Goal: Task Accomplishment & Management: Manage account settings

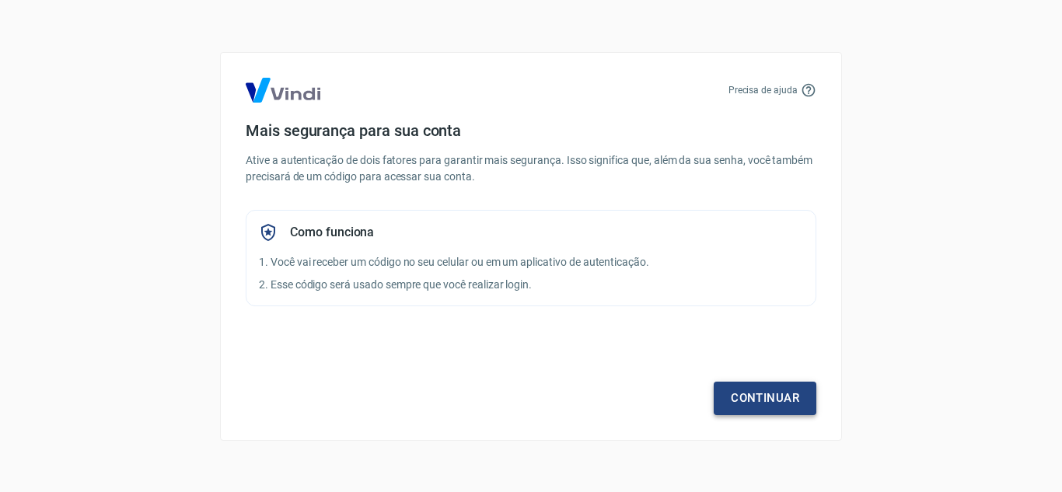
click at [759, 402] on link "Continuar" at bounding box center [765, 398] width 103 height 33
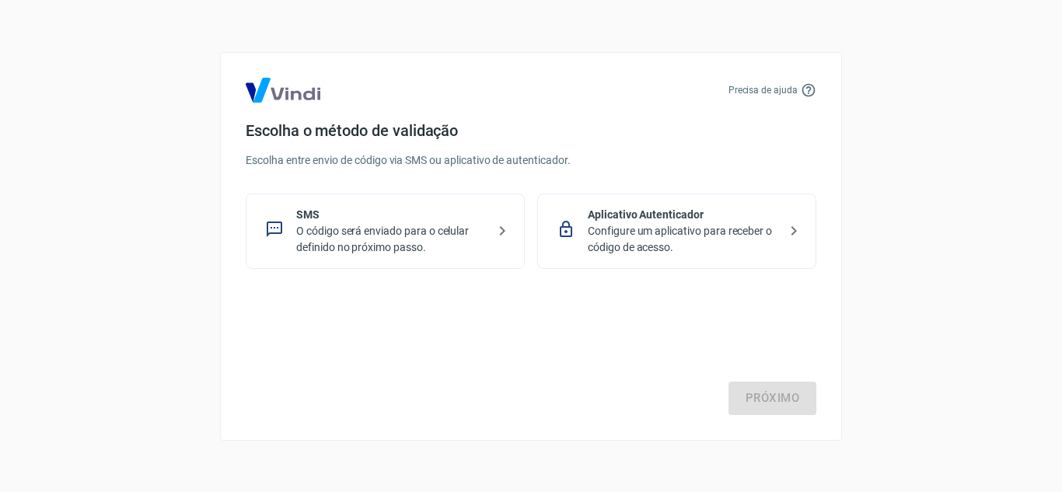
click at [673, 239] on p "Configure um aplicativo para receber o código de acesso." at bounding box center [683, 239] width 190 height 33
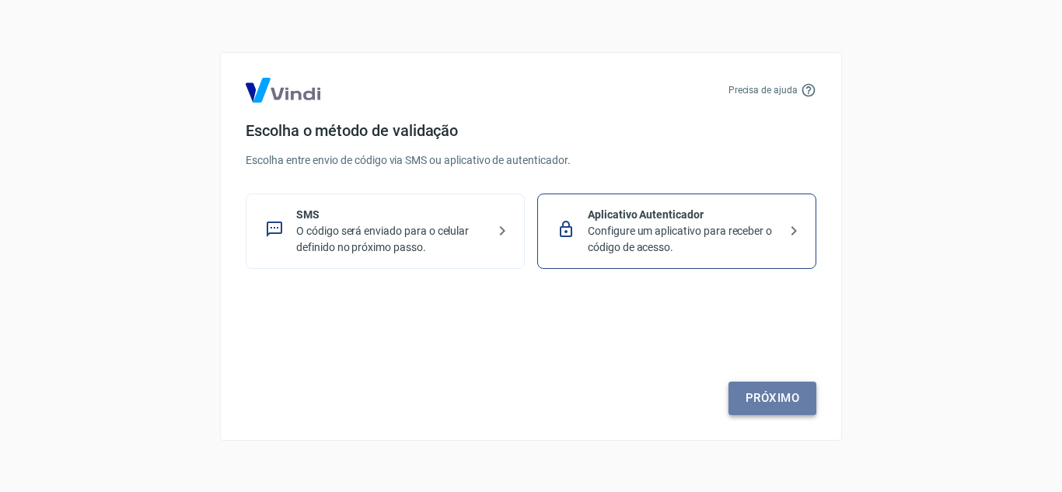
click at [762, 400] on link "Próximo" at bounding box center [772, 398] width 88 height 33
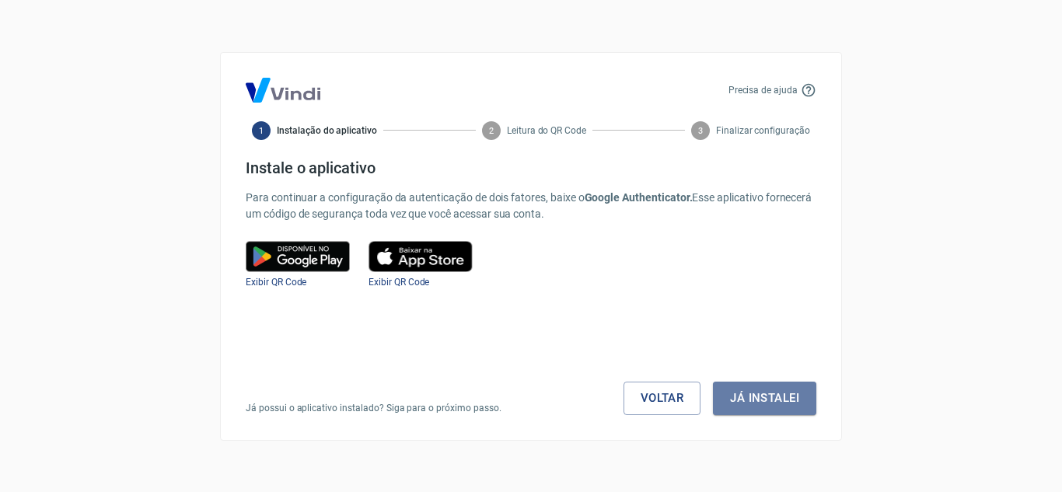
click at [762, 400] on button "Já instalei" at bounding box center [764, 398] width 103 height 33
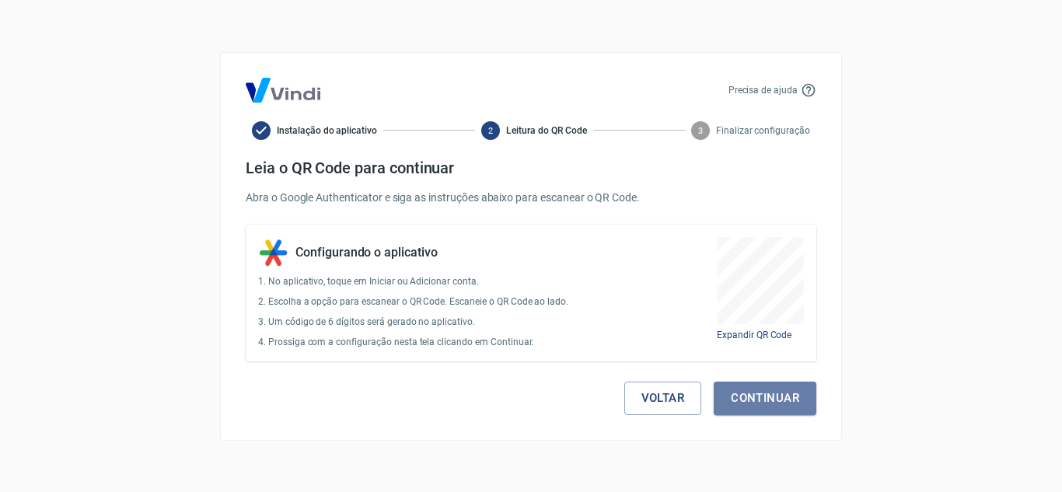
click at [762, 400] on button "Continuar" at bounding box center [765, 398] width 103 height 33
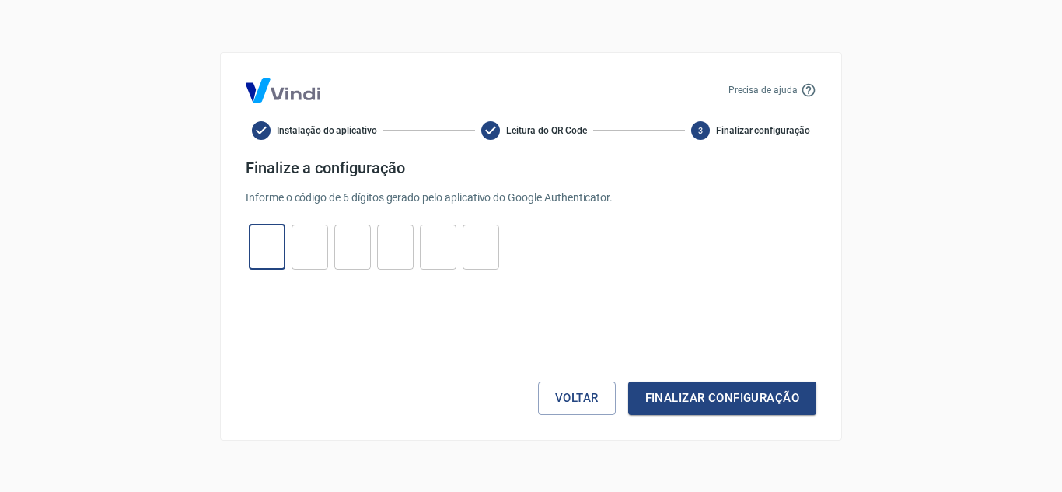
click at [268, 239] on input "tel" at bounding box center [267, 246] width 37 height 33
type input "7"
type input "1"
type input "3"
type input "5"
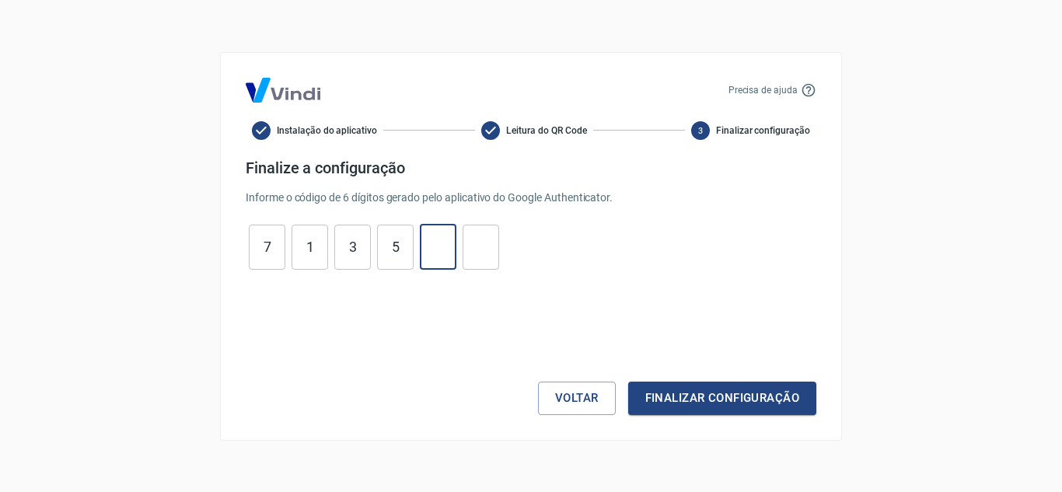
type input "2"
type input "3"
click at [721, 386] on button "Finalizar configuração" at bounding box center [722, 398] width 188 height 33
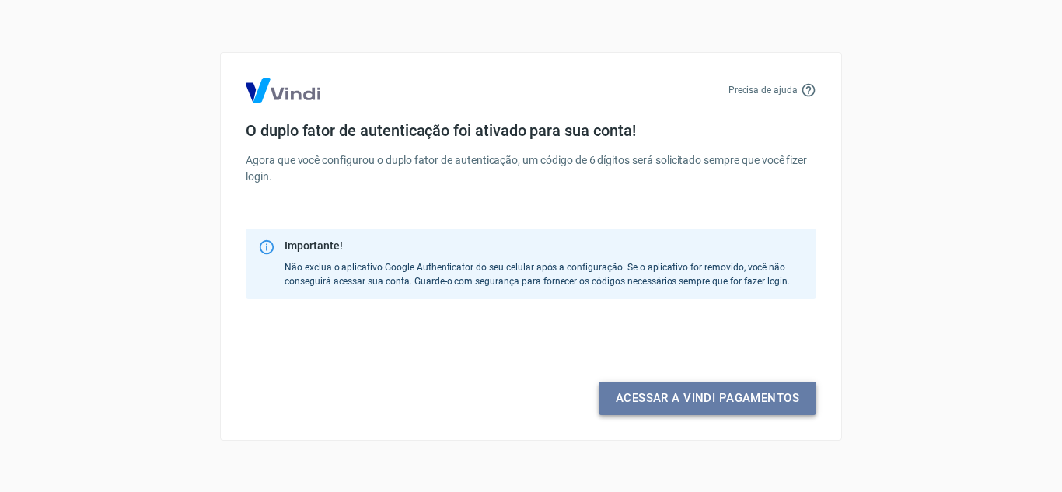
click at [704, 401] on link "Acessar a Vindi pagamentos" at bounding box center [707, 398] width 218 height 33
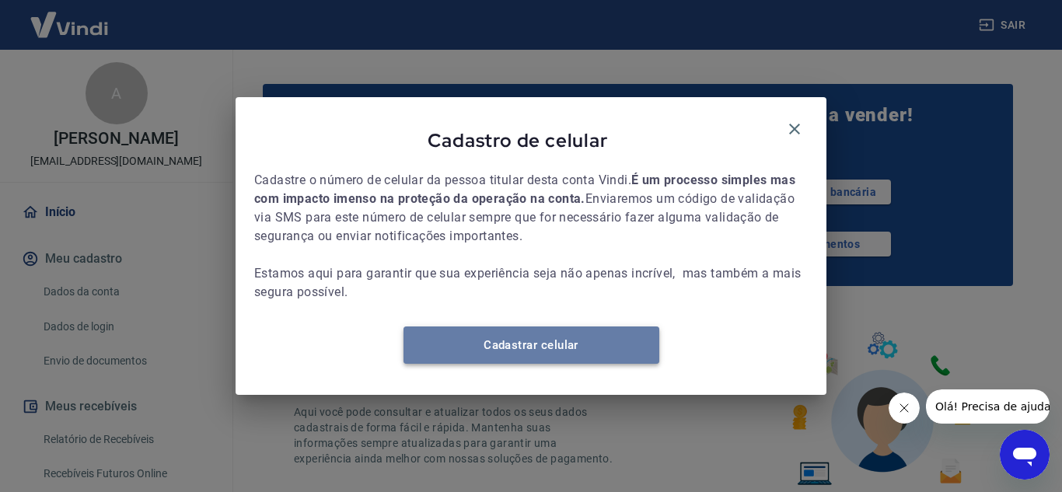
click at [525, 348] on link "Cadastrar celular" at bounding box center [531, 344] width 256 height 37
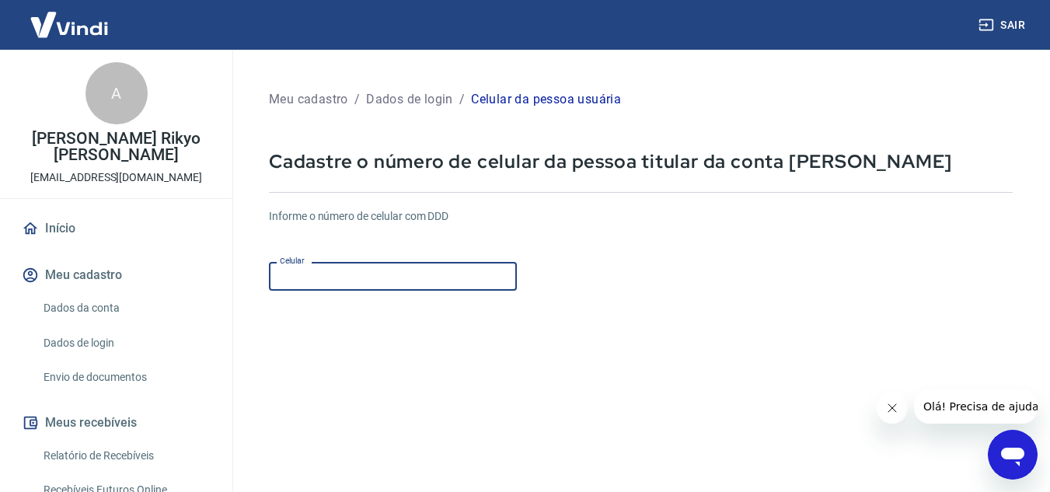
click at [330, 274] on input "Celular" at bounding box center [393, 276] width 248 height 29
type input "[PHONE_NUMBER]"
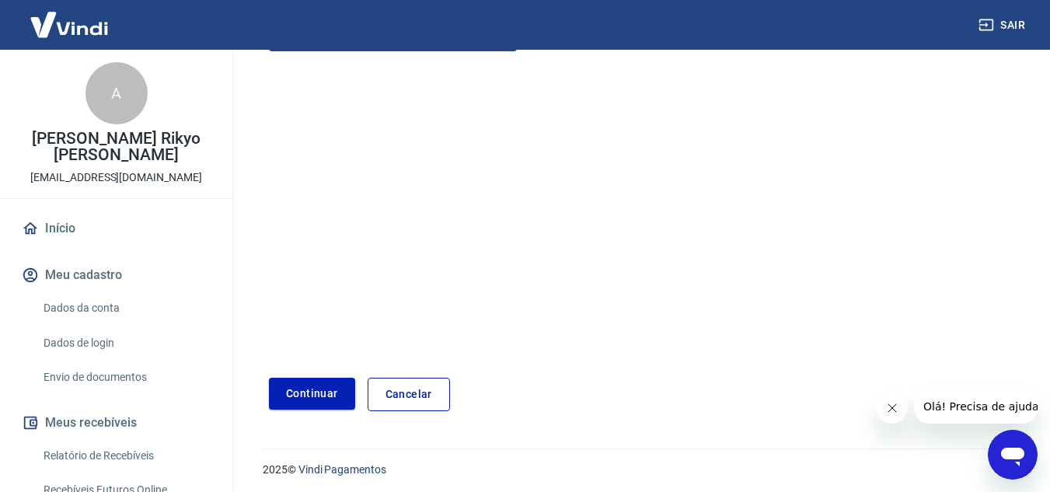
scroll to position [243, 0]
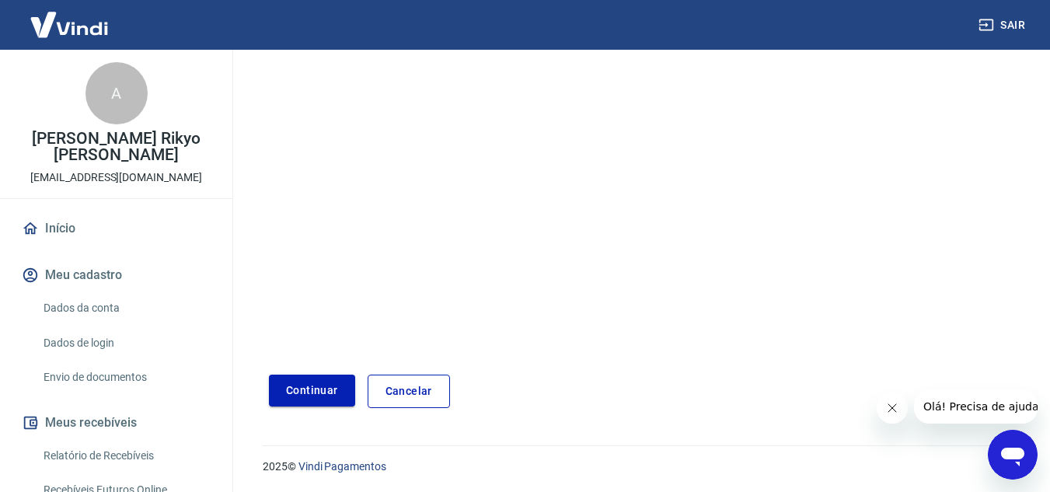
click at [307, 383] on button "Continuar" at bounding box center [312, 391] width 86 height 32
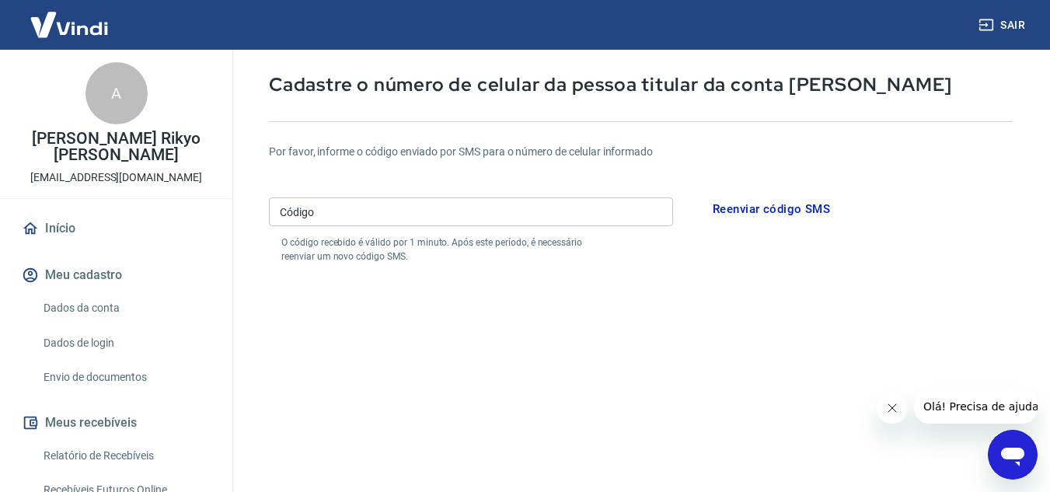
scroll to position [72, 0]
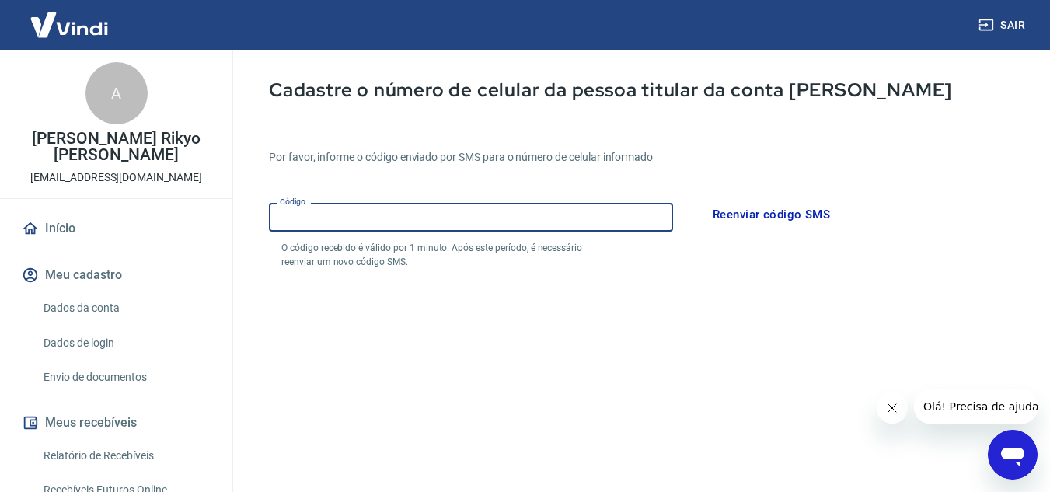
click at [325, 209] on input "Código" at bounding box center [471, 217] width 404 height 29
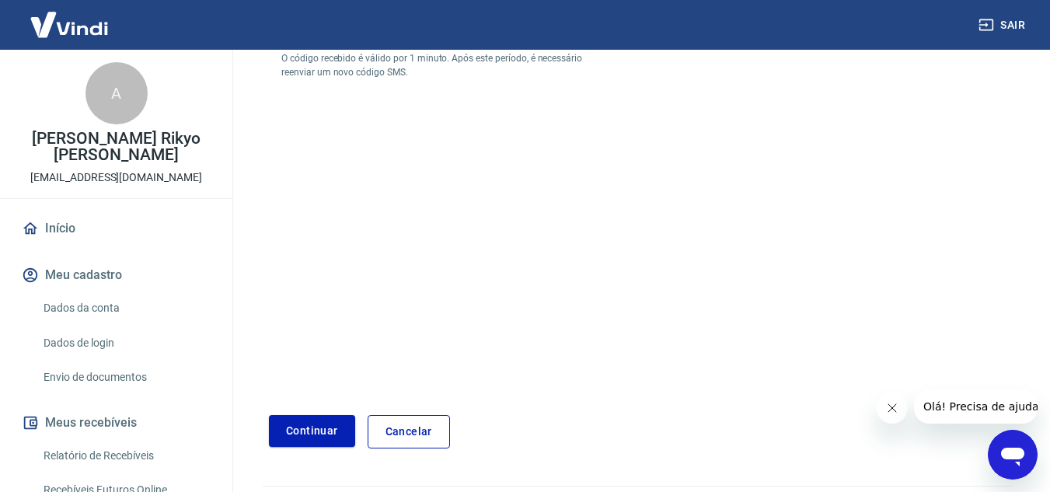
scroll to position [277, 0]
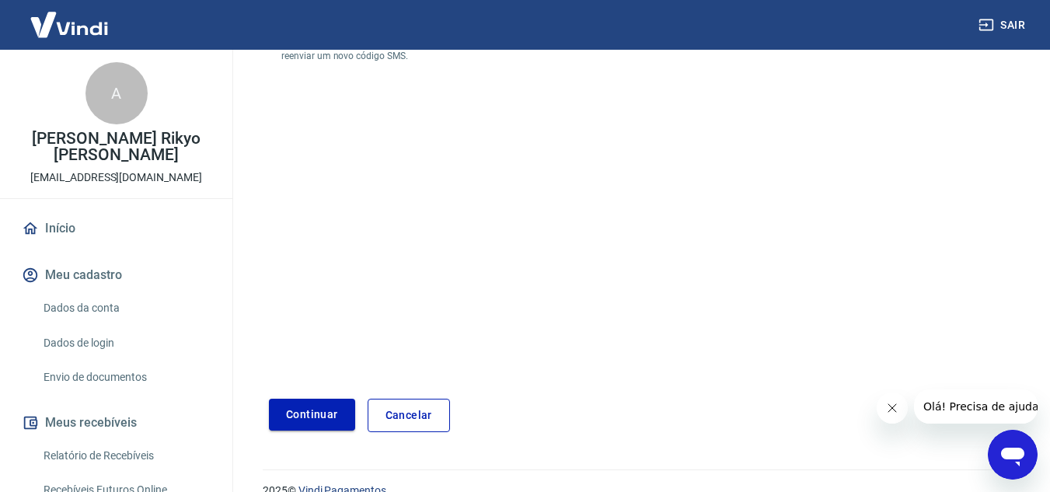
type input "913799"
click at [300, 407] on button "Continuar" at bounding box center [312, 415] width 86 height 32
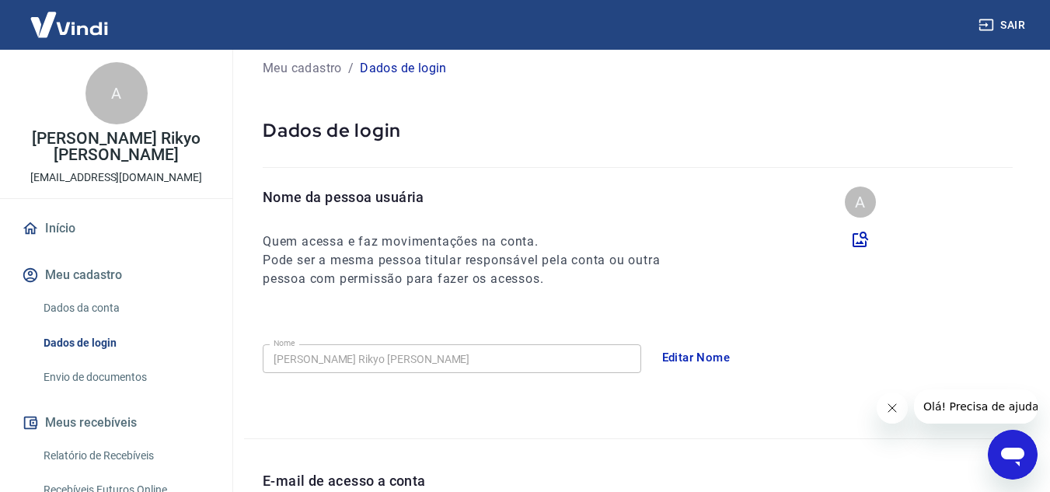
scroll to position [30, 0]
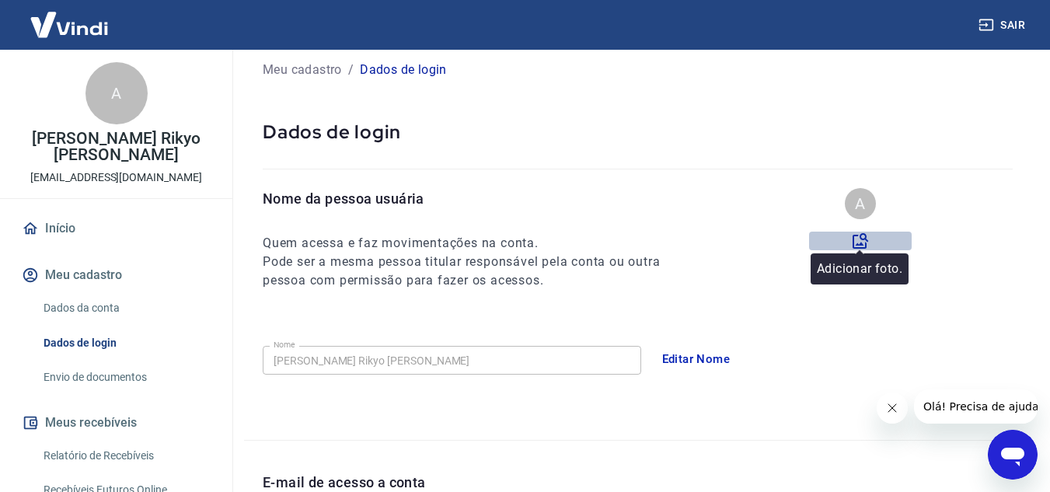
click at [856, 236] on icon at bounding box center [861, 241] width 16 height 16
click at [0, 0] on input "file" at bounding box center [0, 0] width 0 height 0
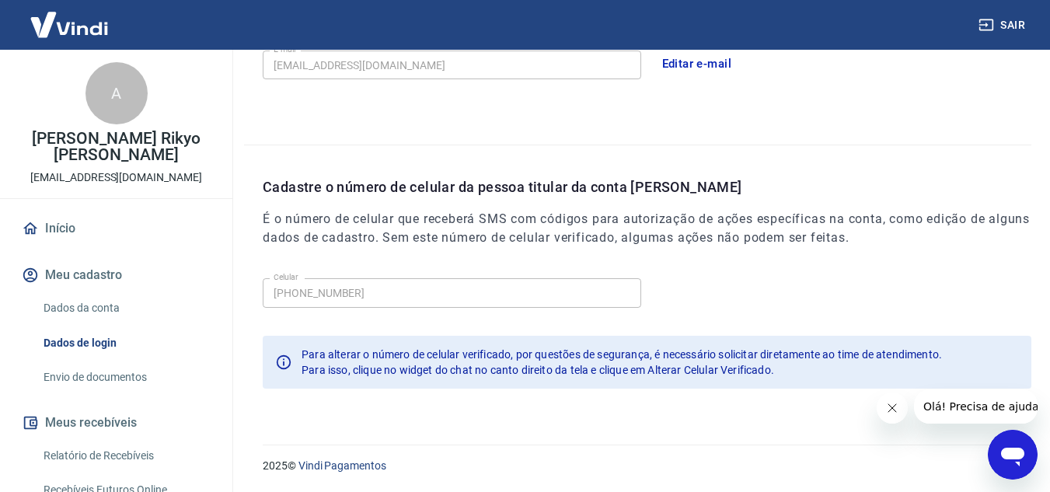
scroll to position [504, 0]
click at [1010, 456] on icon "Abrir janela de mensagens" at bounding box center [1012, 457] width 23 height 19
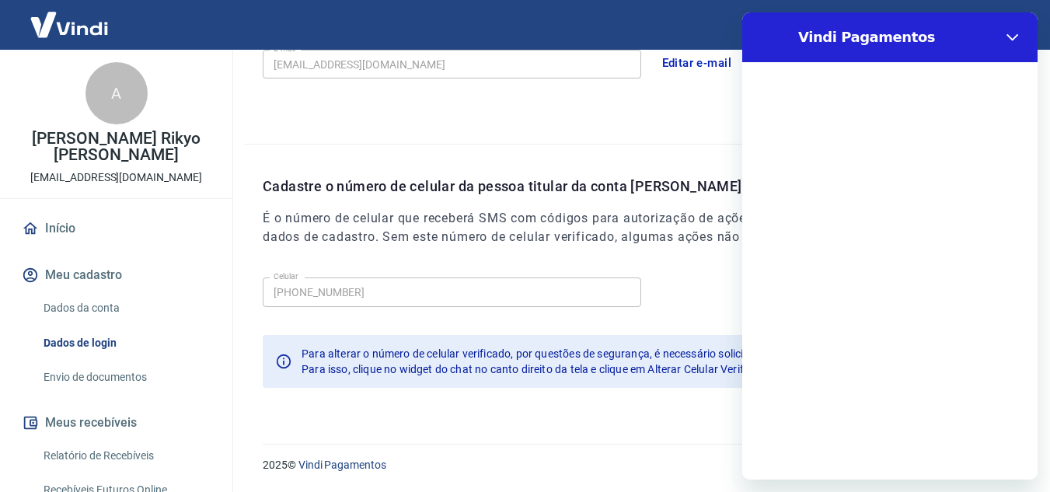
scroll to position [0, 0]
click at [1021, 36] on button "Fechar" at bounding box center [1012, 37] width 31 height 31
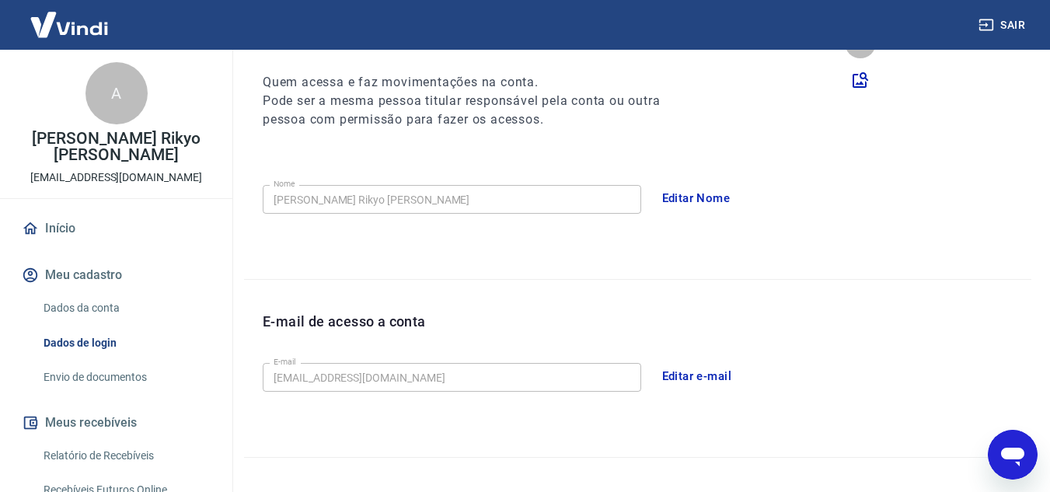
scroll to position [464, 0]
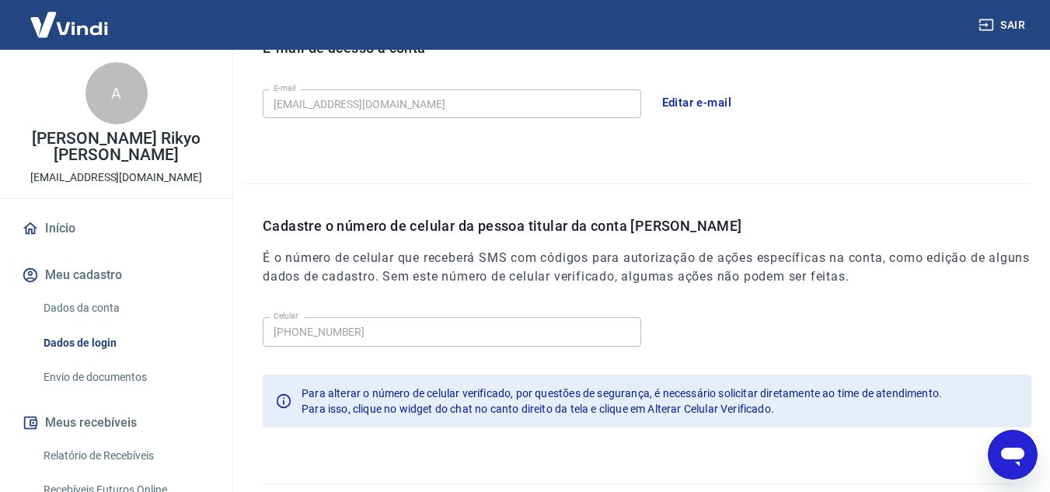
type textarea "x"
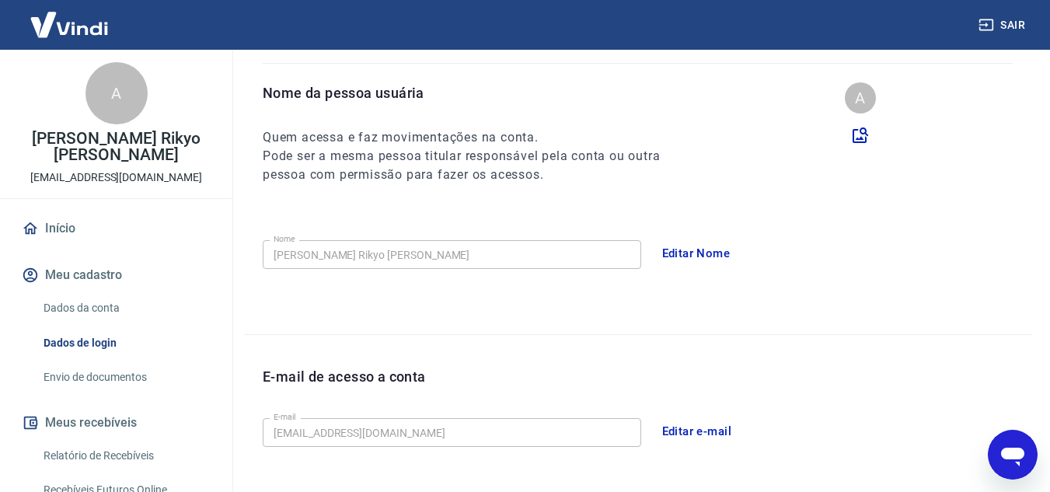
scroll to position [0, 0]
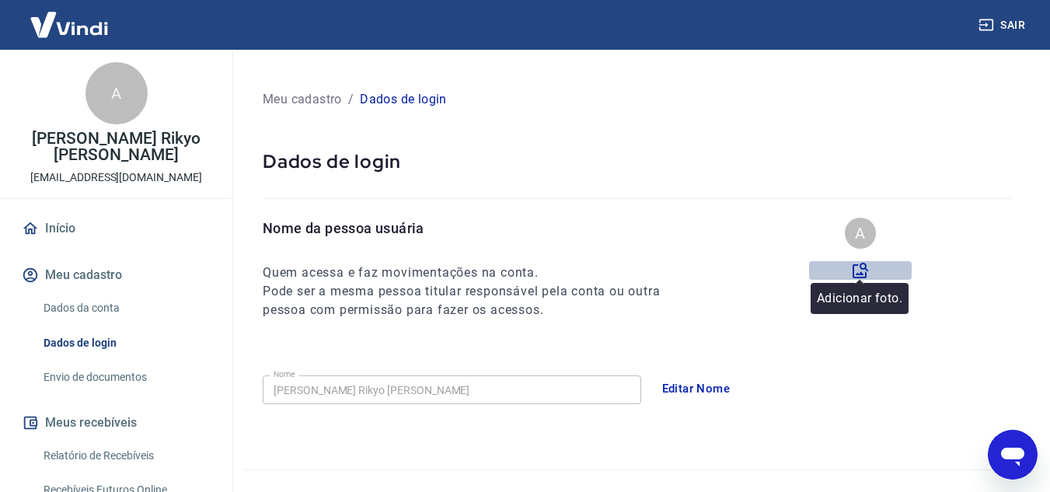
click at [860, 270] on icon at bounding box center [860, 270] width 19 height 19
click at [0, 0] on input "file" at bounding box center [0, 0] width 0 height 0
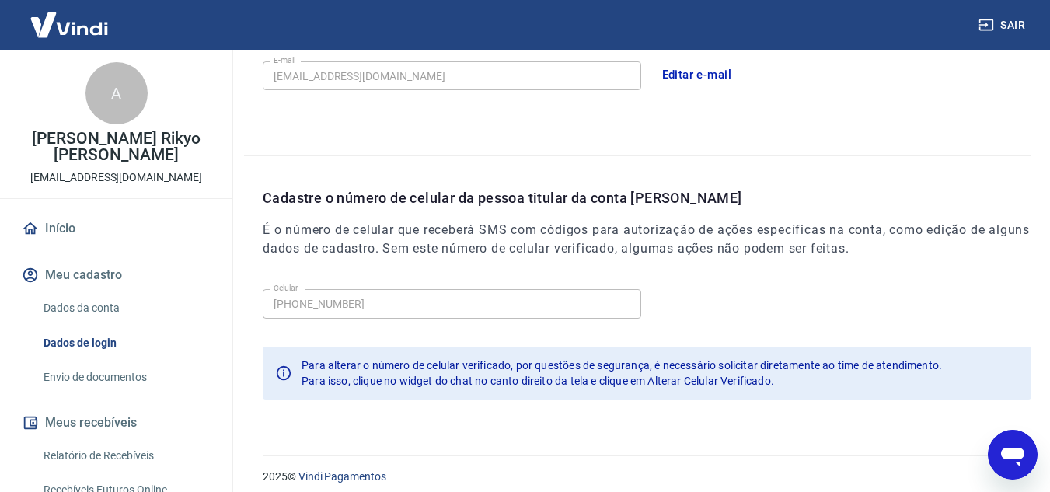
scroll to position [504, 0]
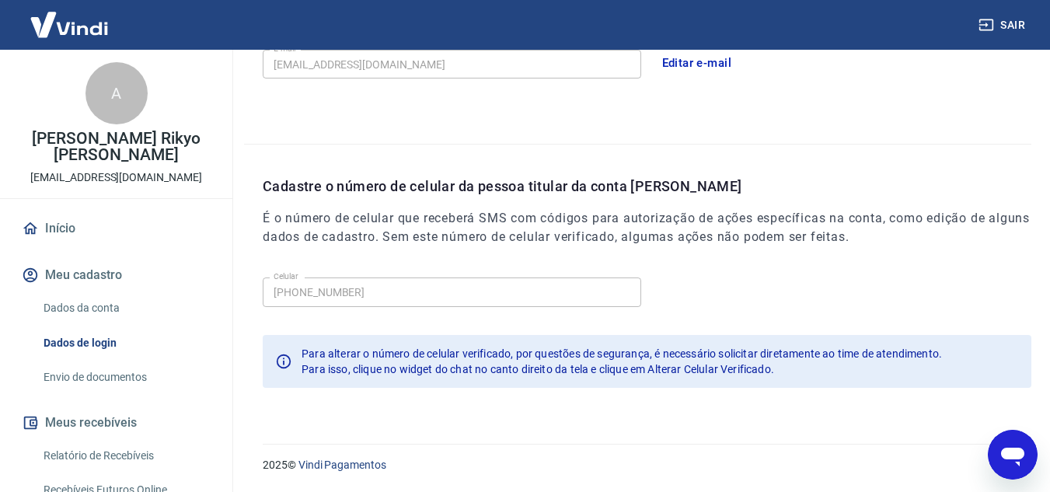
click at [106, 368] on link "Envio de documentos" at bounding box center [125, 377] width 176 height 32
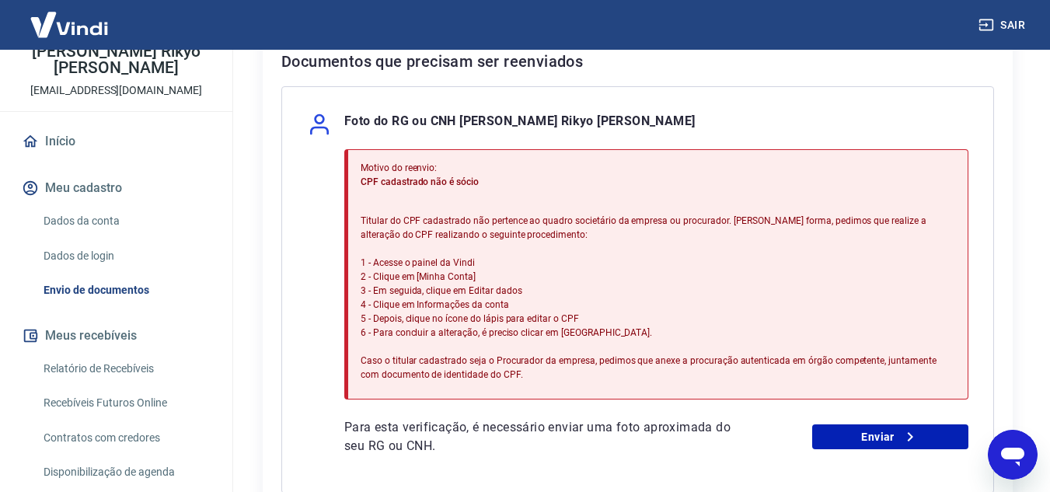
scroll to position [85, 0]
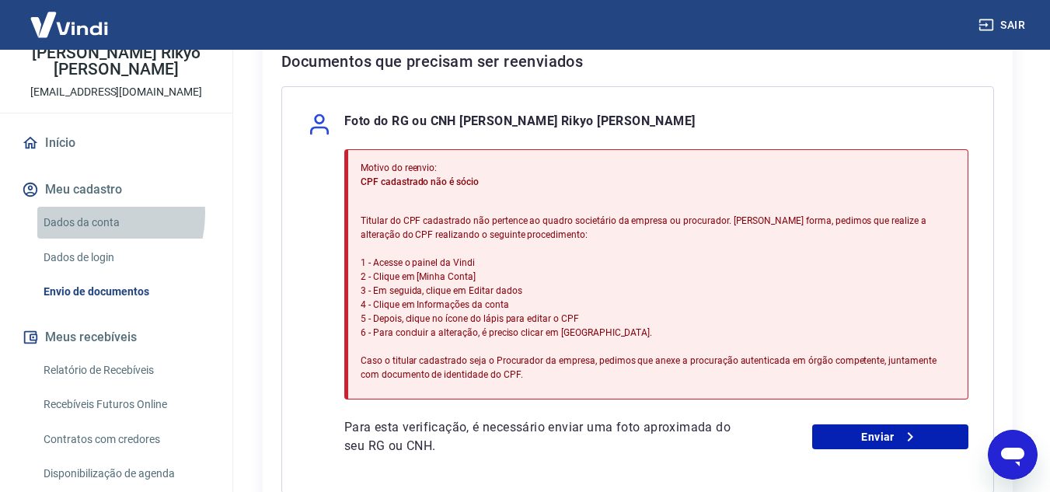
click at [82, 207] on link "Dados da conta" at bounding box center [125, 223] width 176 height 32
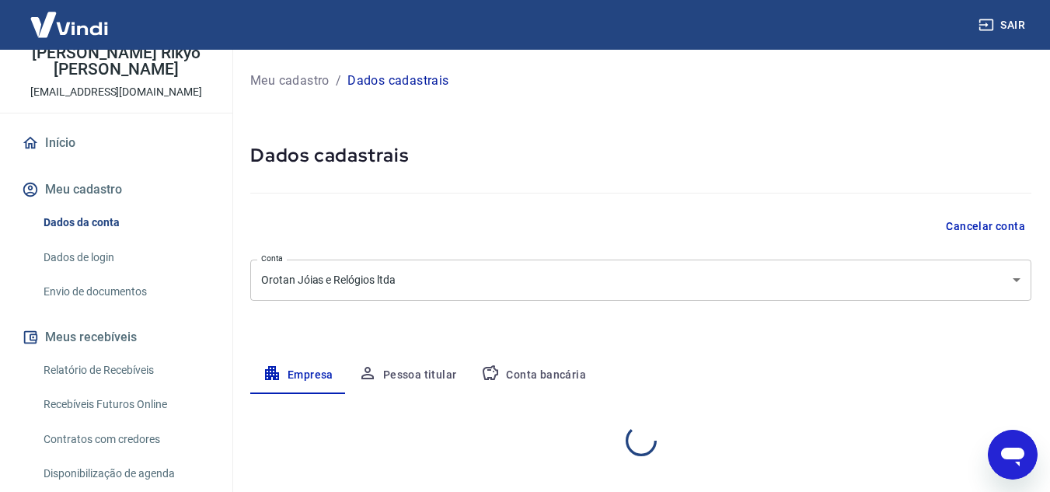
select select "SP"
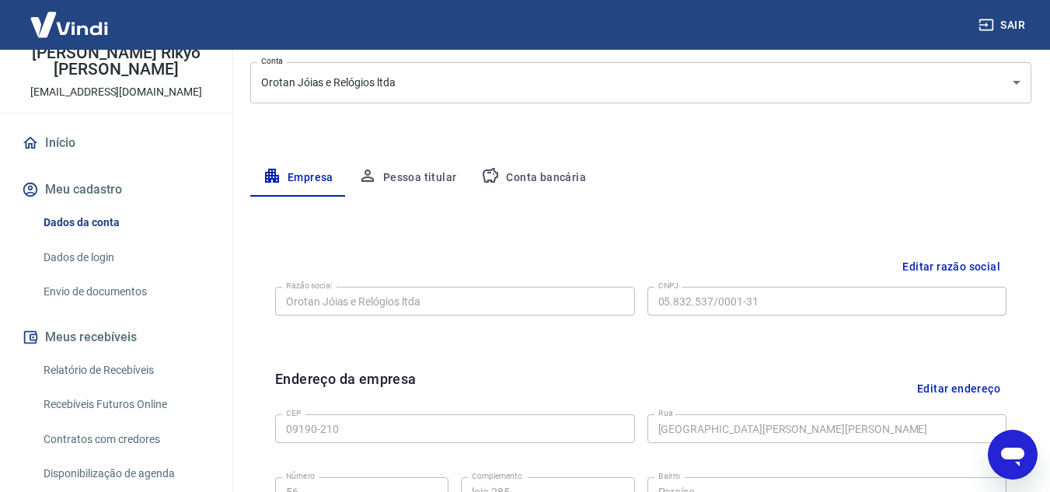
scroll to position [195, 0]
click at [420, 179] on button "Pessoa titular" at bounding box center [408, 180] width 124 height 37
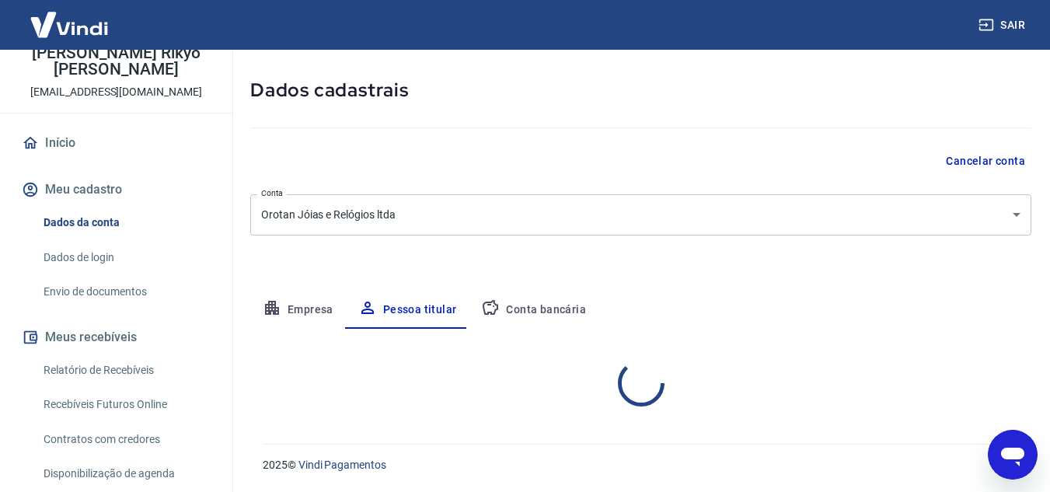
scroll to position [130, 0]
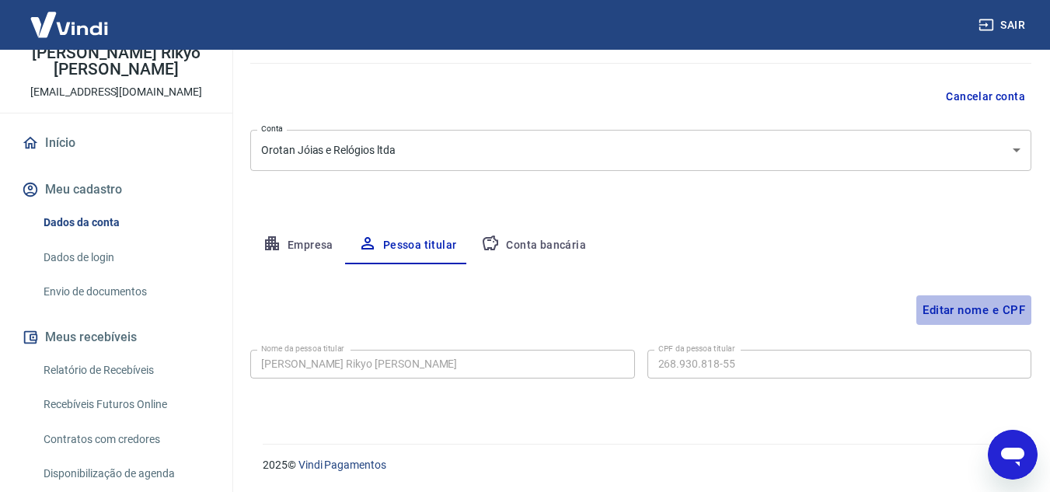
click at [986, 311] on button "Editar nome e CPF" at bounding box center [973, 310] width 115 height 30
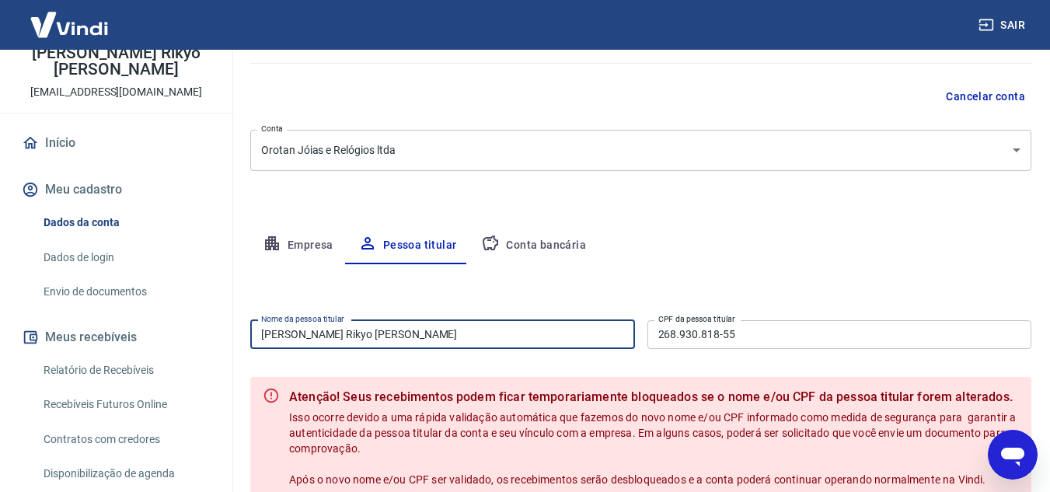
click at [479, 330] on input "[PERSON_NAME] Rikyo [PERSON_NAME]" at bounding box center [442, 334] width 385 height 29
type input "A"
type input "Alysson [PERSON_NAME]"
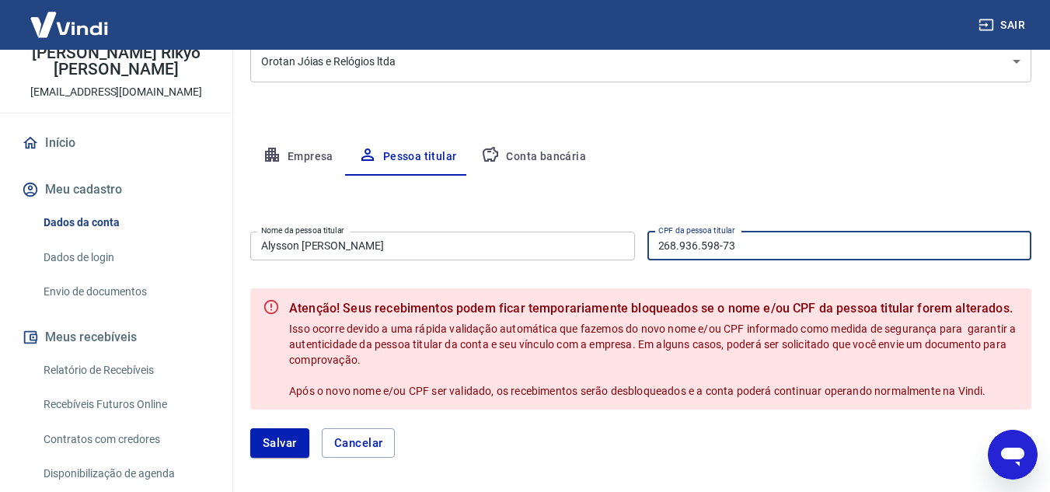
scroll to position [246, 0]
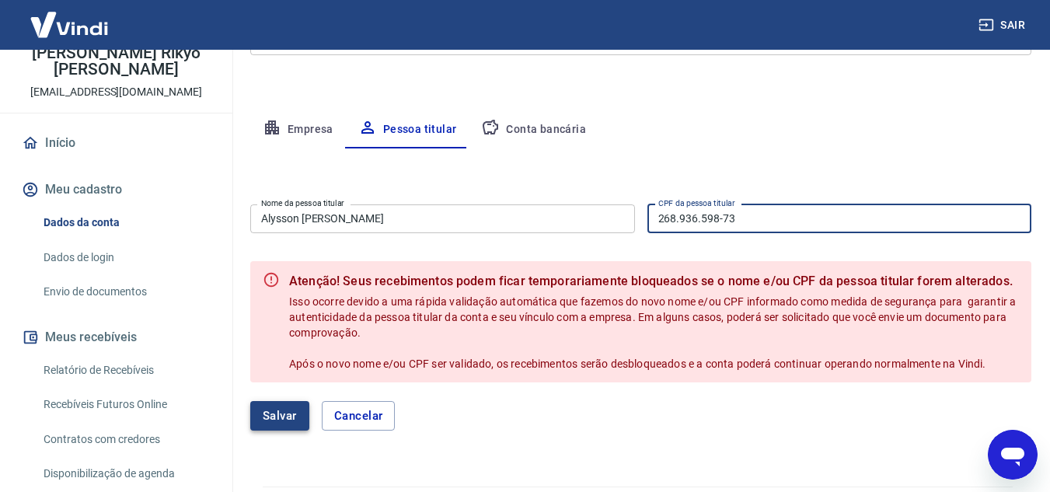
type input "268.936.598-73"
click at [284, 413] on button "Salvar" at bounding box center [279, 416] width 59 height 30
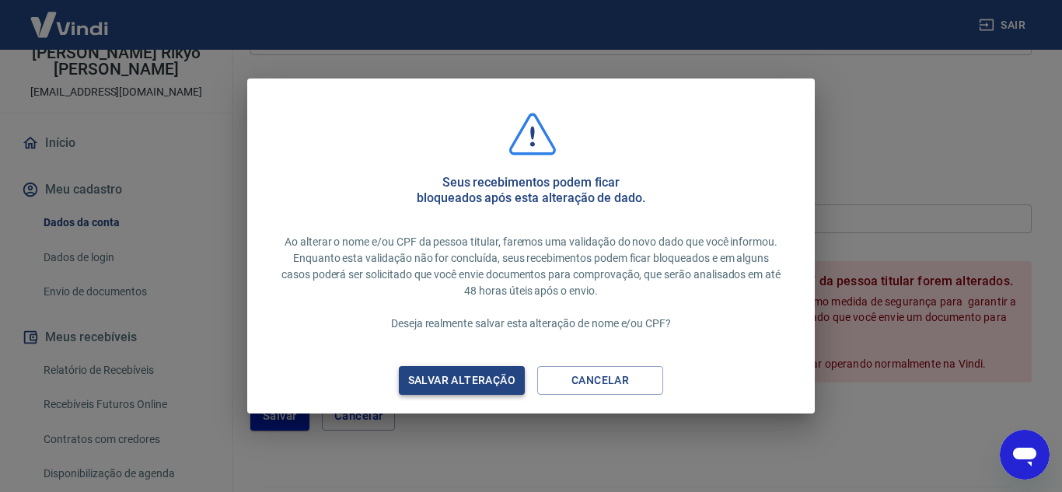
click at [431, 379] on div "Salvar alteração" at bounding box center [461, 380] width 145 height 19
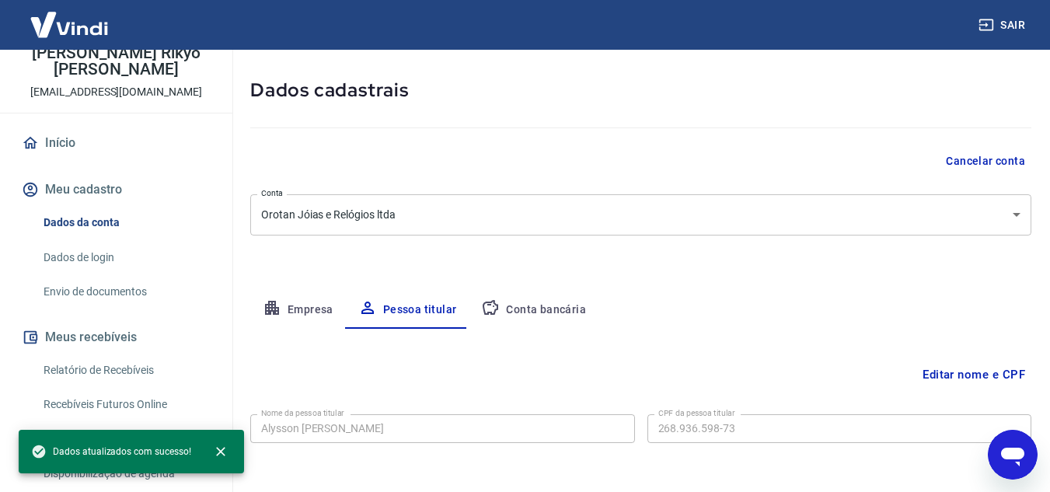
scroll to position [130, 0]
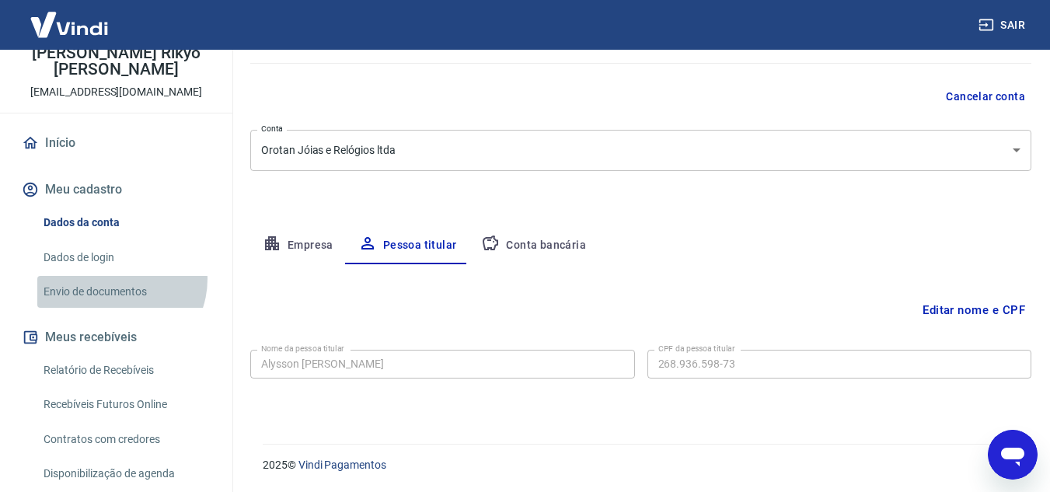
click at [115, 276] on link "Envio de documentos" at bounding box center [125, 292] width 176 height 32
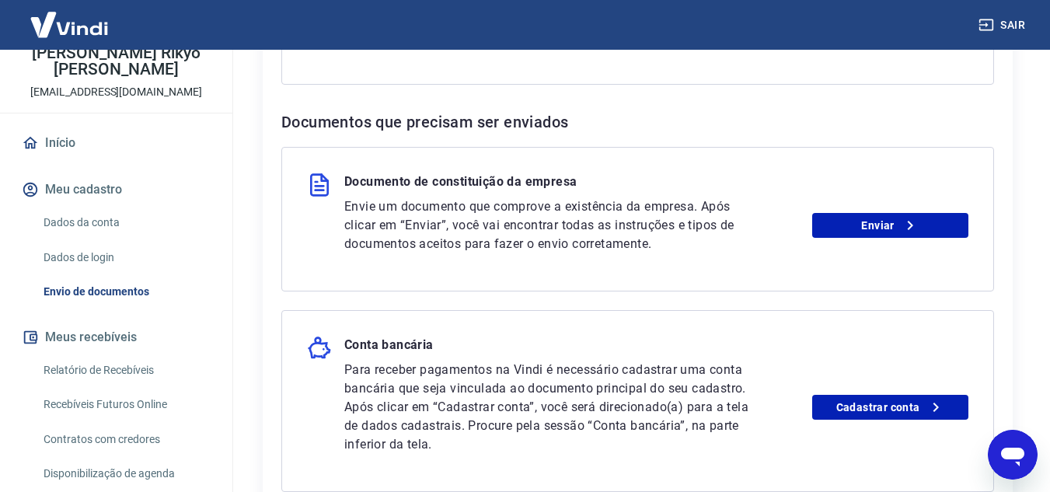
scroll to position [852, 0]
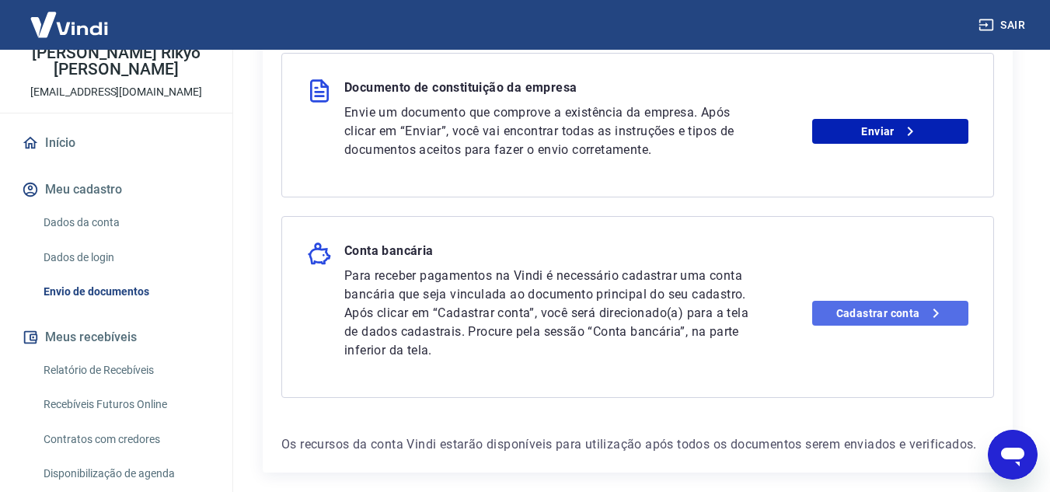
click at [895, 318] on link "Cadastrar conta" at bounding box center [890, 313] width 156 height 25
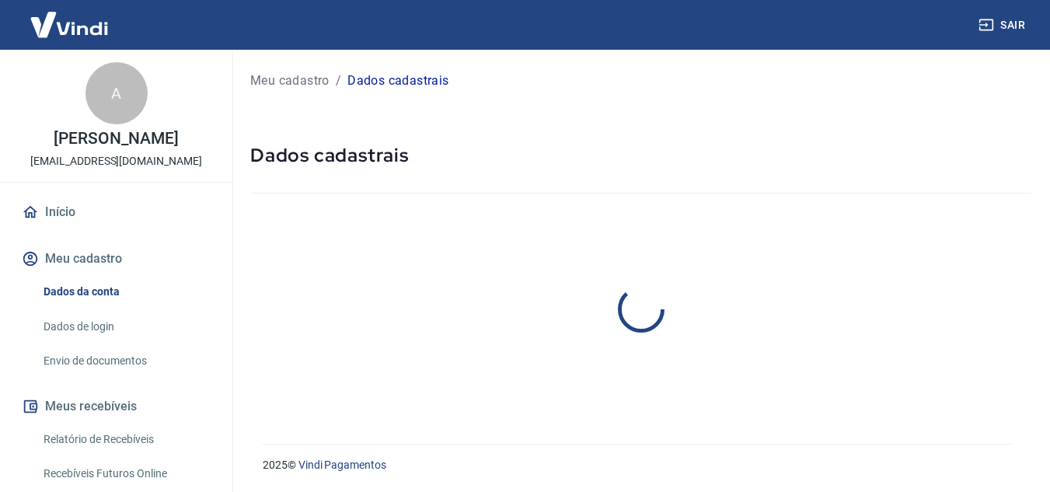
select select "SP"
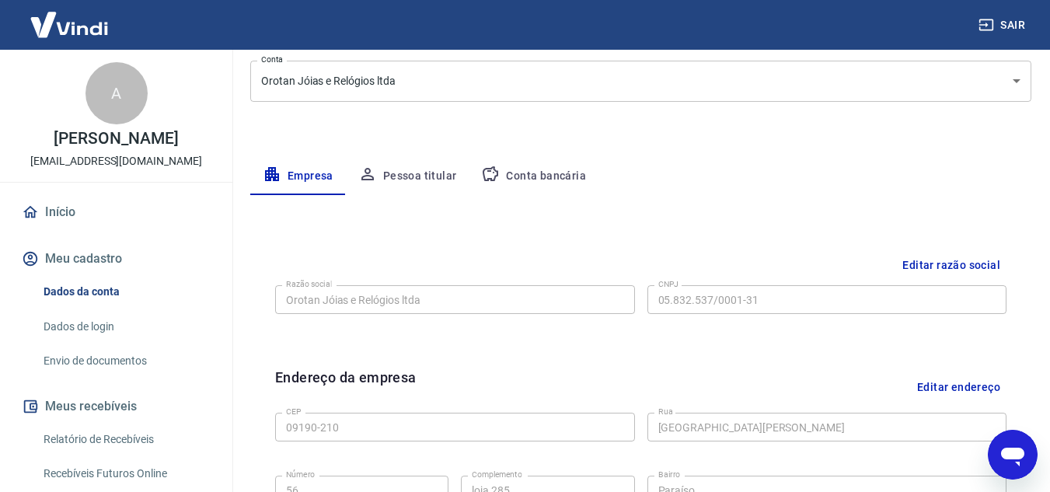
scroll to position [203, 0]
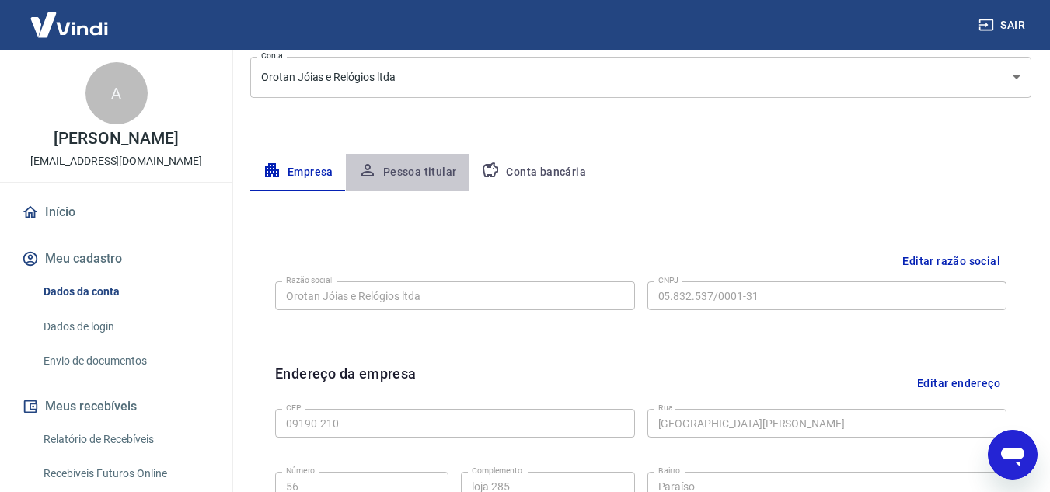
click at [431, 166] on button "Pessoa titular" at bounding box center [408, 172] width 124 height 37
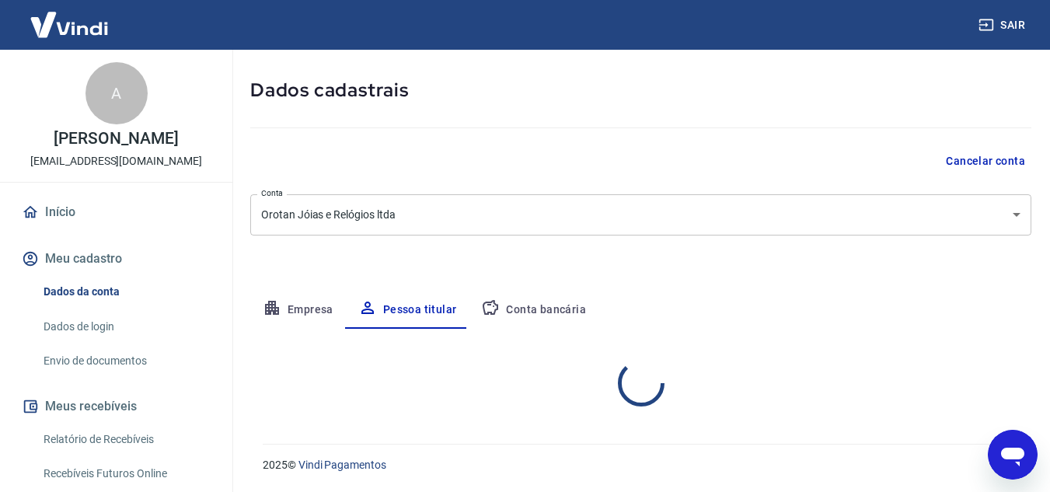
scroll to position [130, 0]
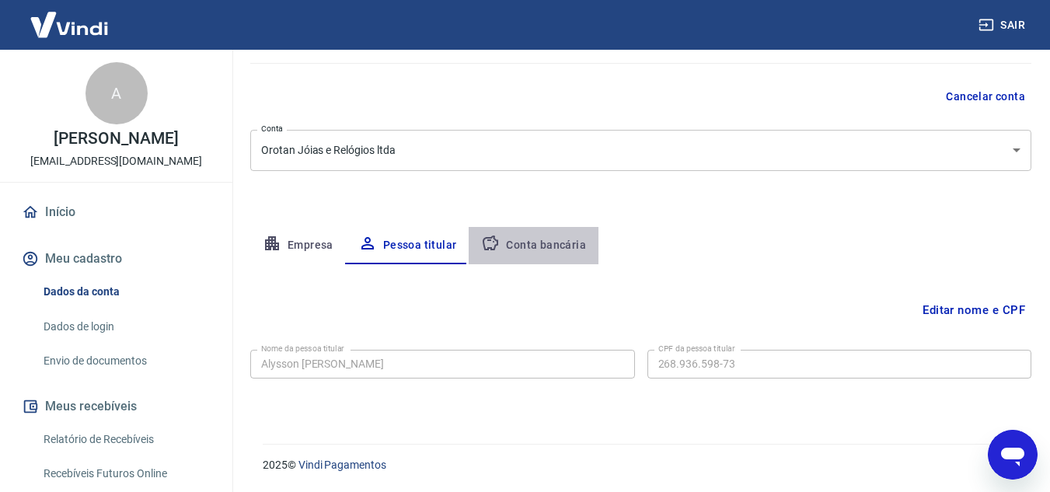
click at [541, 237] on button "Conta bancária" at bounding box center [534, 245] width 130 height 37
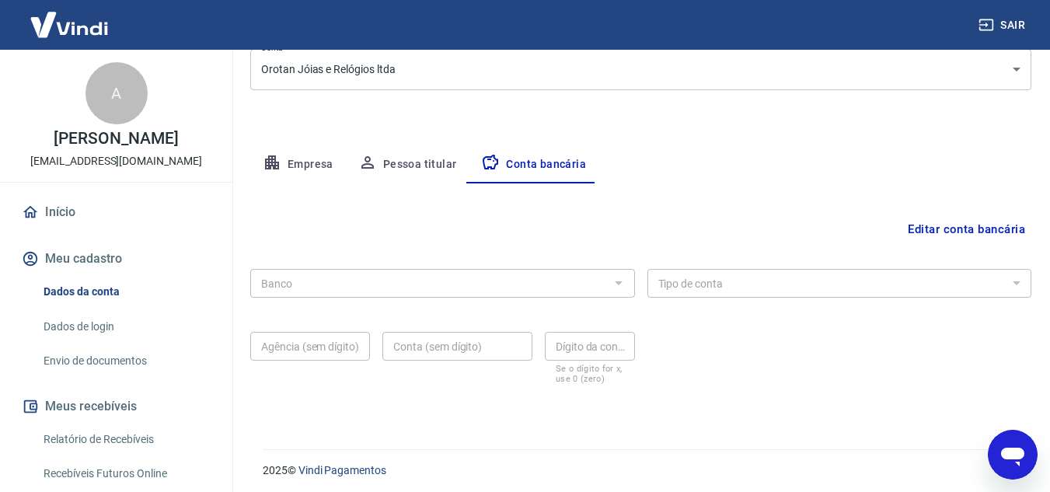
scroll to position [216, 0]
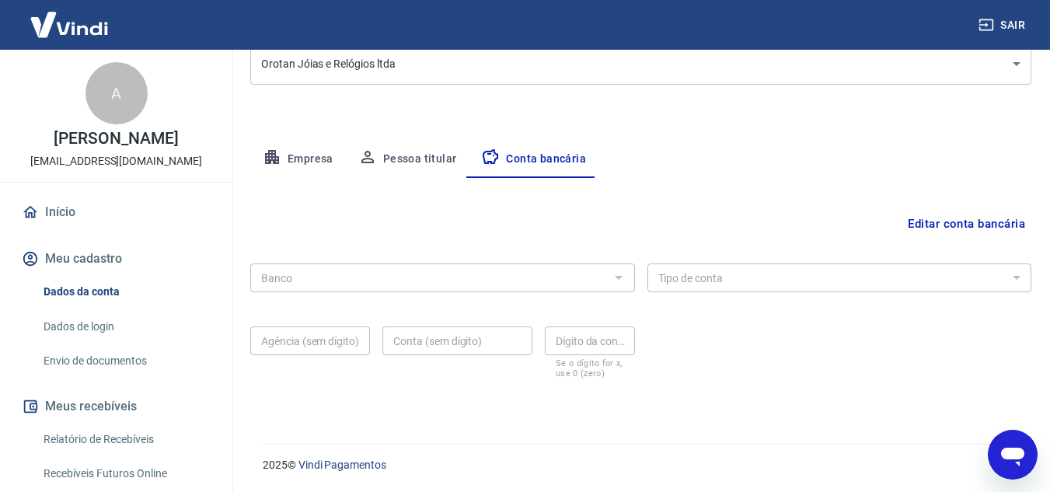
click at [622, 279] on div at bounding box center [618, 278] width 20 height 22
click at [972, 226] on button "Editar conta bancária" at bounding box center [967, 224] width 130 height 30
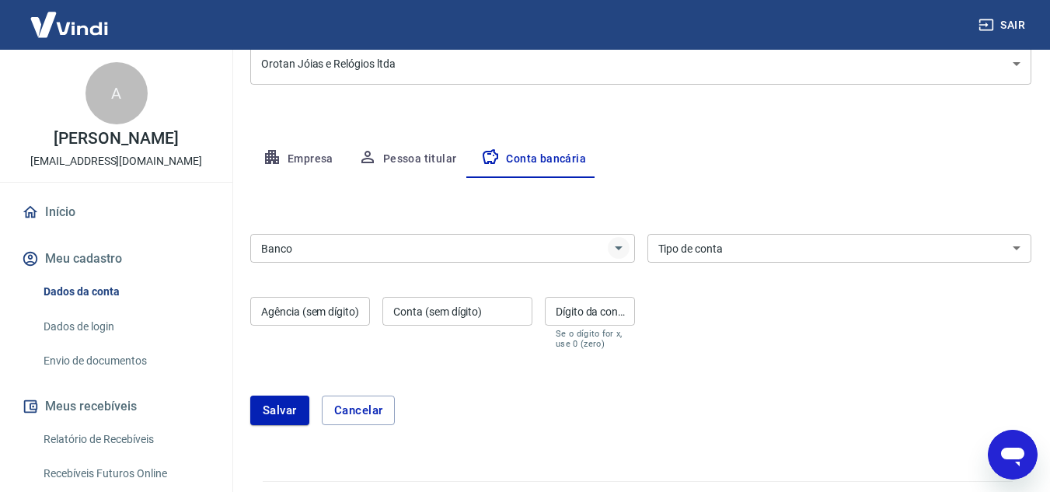
click at [619, 247] on icon "Abrir" at bounding box center [619, 248] width 8 height 4
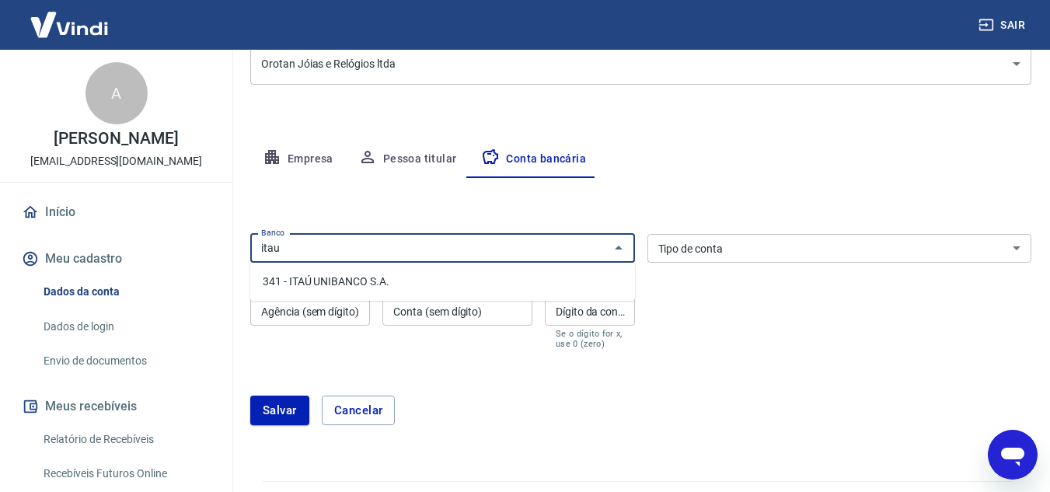
click at [581, 281] on li "341 - ITAÚ UNIBANCO S.A." at bounding box center [442, 282] width 385 height 26
type input "341 - ITAÚ UNIBANCO S.A."
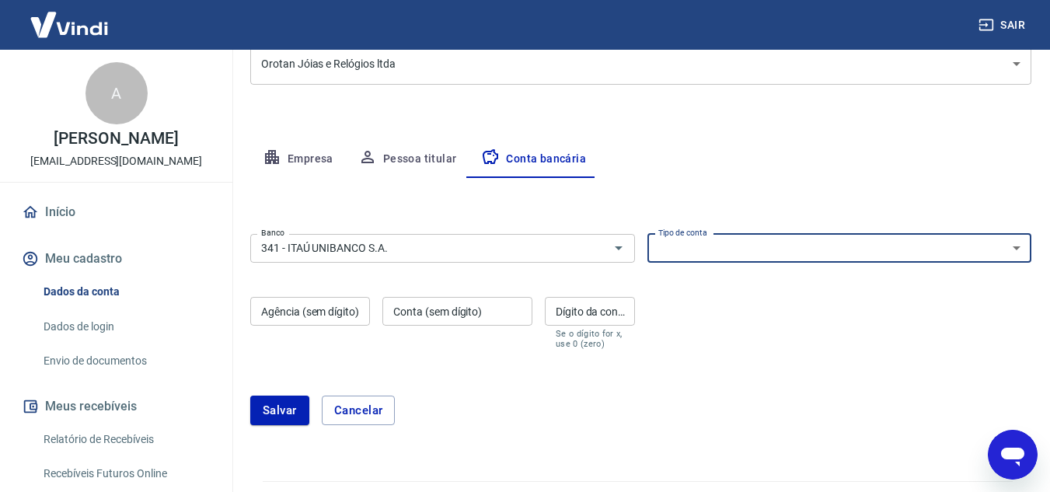
click at [1010, 249] on select "Conta Corrente Conta Poupança" at bounding box center [839, 248] width 385 height 29
select select "1"
click at [647, 234] on select "Conta Corrente Conta Poupança" at bounding box center [839, 248] width 385 height 29
click at [290, 309] on input "Agência (sem dígito)" at bounding box center [310, 311] width 120 height 29
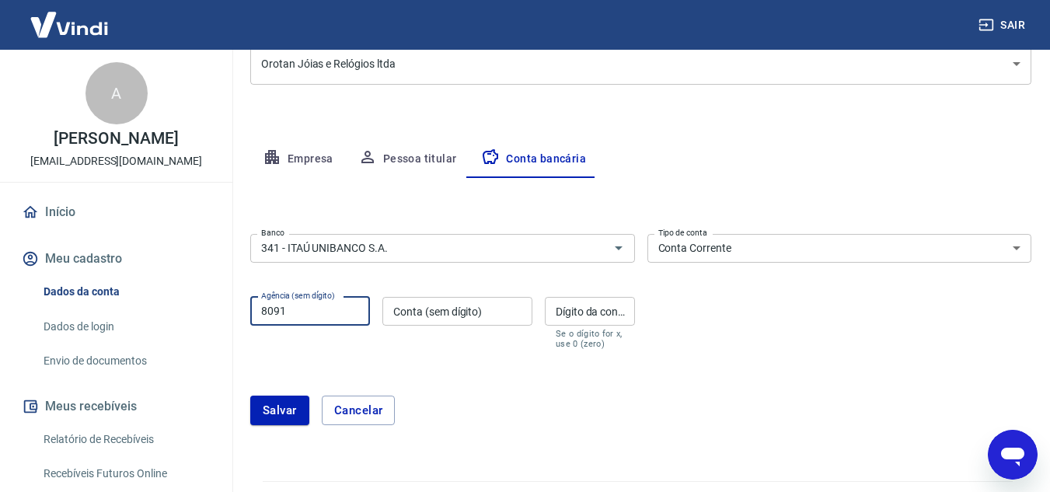
type input "8091"
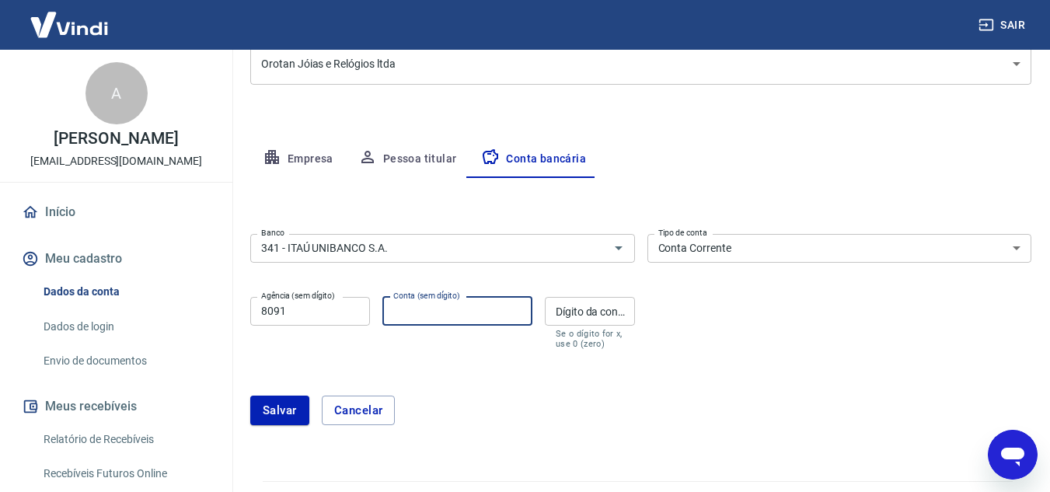
click at [417, 312] on input "Conta (sem dígito)" at bounding box center [457, 311] width 150 height 29
type input "14864"
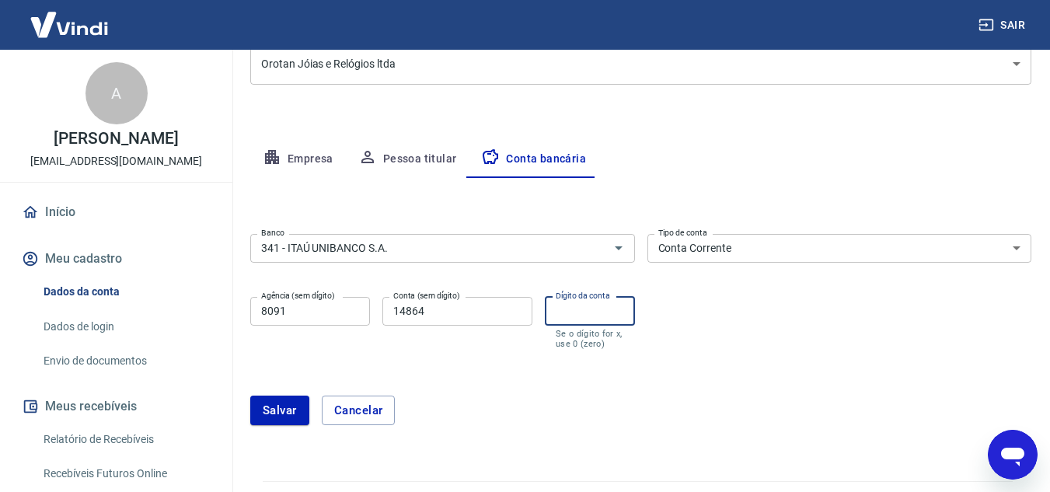
click at [596, 315] on input "Dígito da conta" at bounding box center [590, 311] width 90 height 29
type input "6"
click at [270, 413] on button "Salvar" at bounding box center [279, 411] width 59 height 30
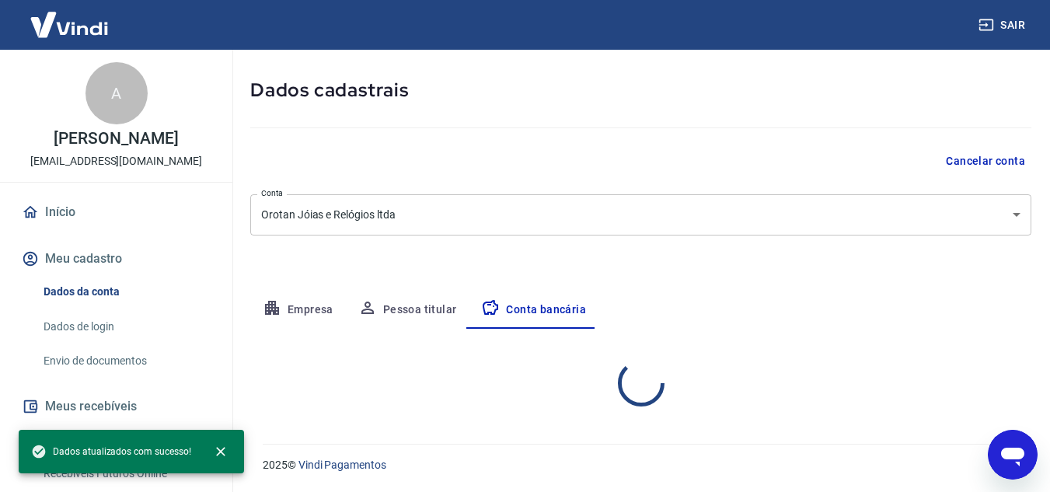
select select "1"
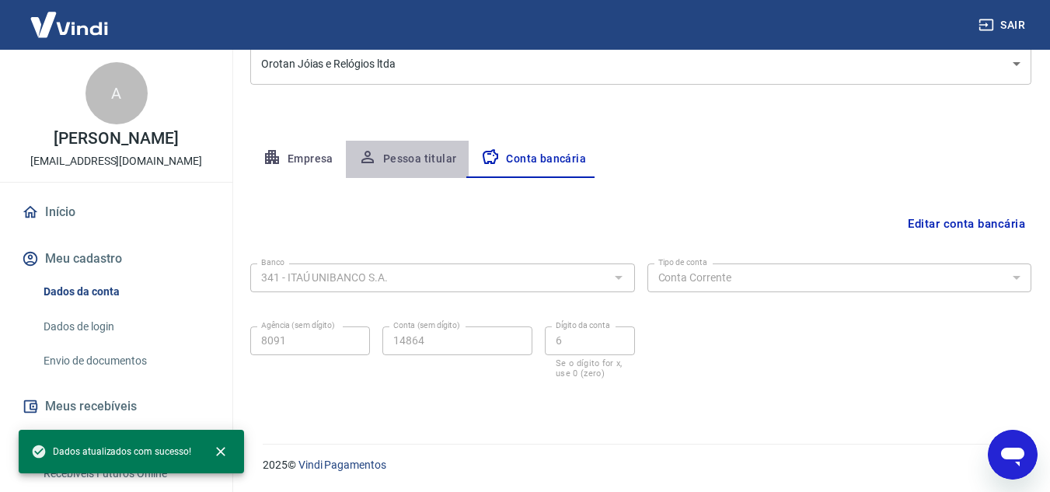
click at [403, 152] on button "Pessoa titular" at bounding box center [408, 159] width 124 height 37
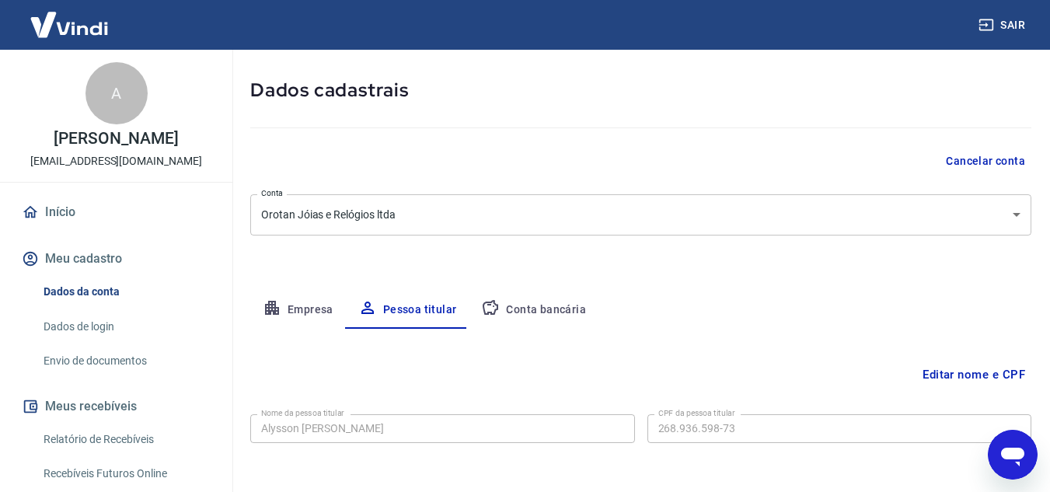
scroll to position [130, 0]
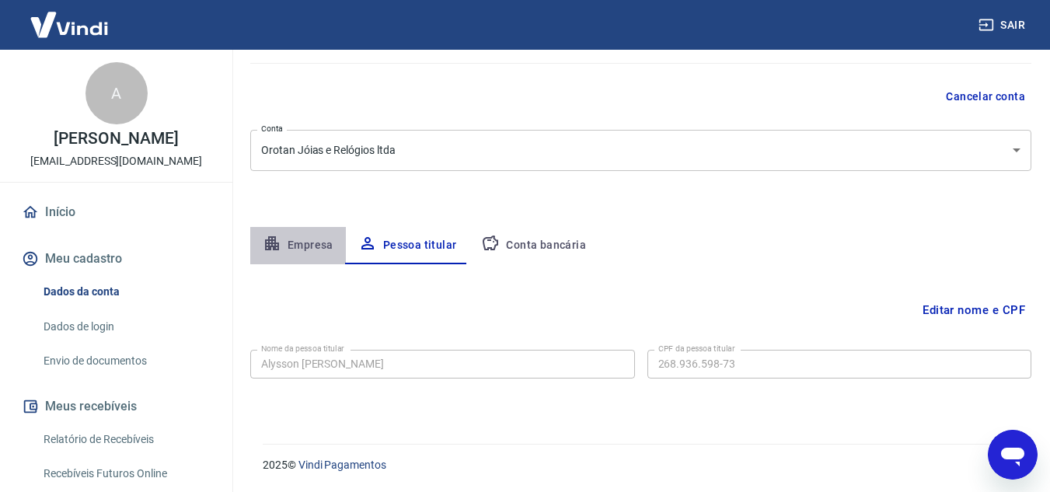
click at [294, 245] on button "Empresa" at bounding box center [298, 245] width 96 height 37
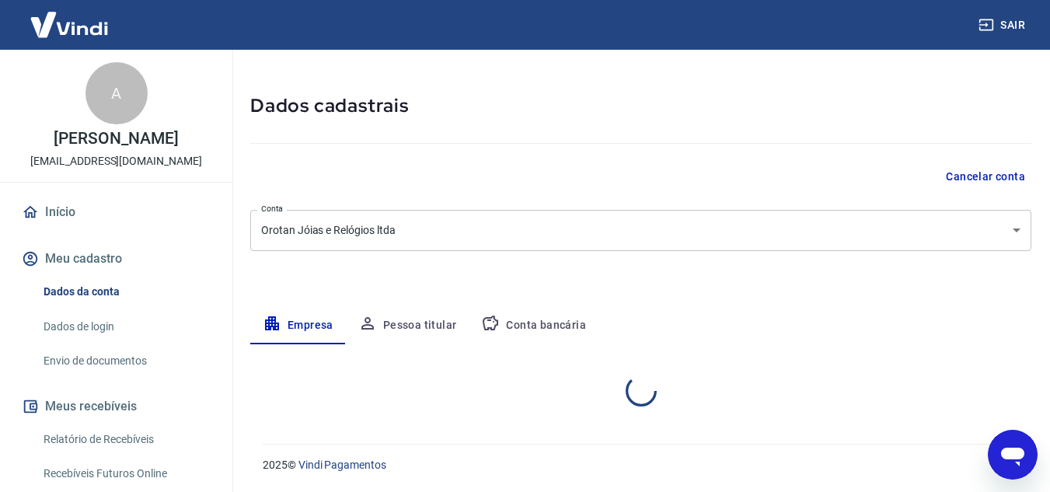
select select "SP"
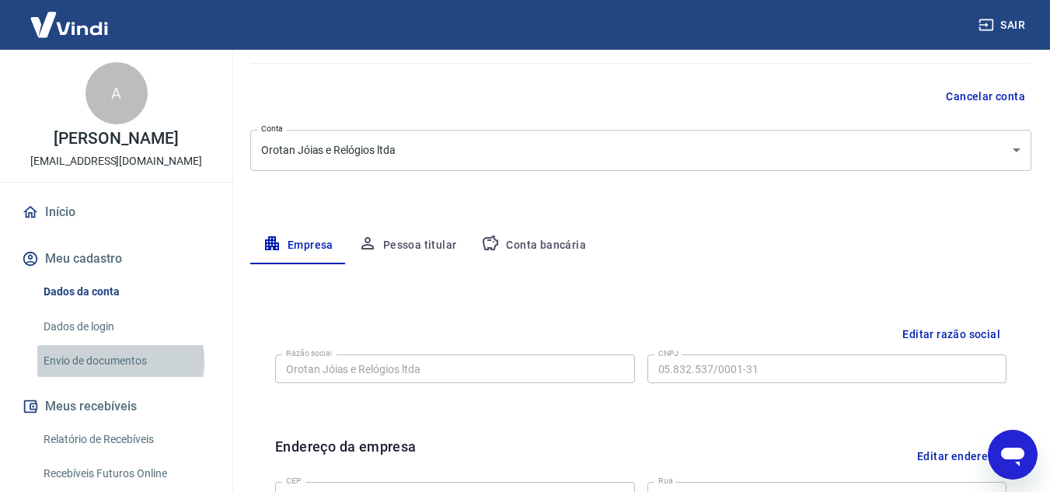
click at [110, 361] on link "Envio de documentos" at bounding box center [125, 361] width 176 height 32
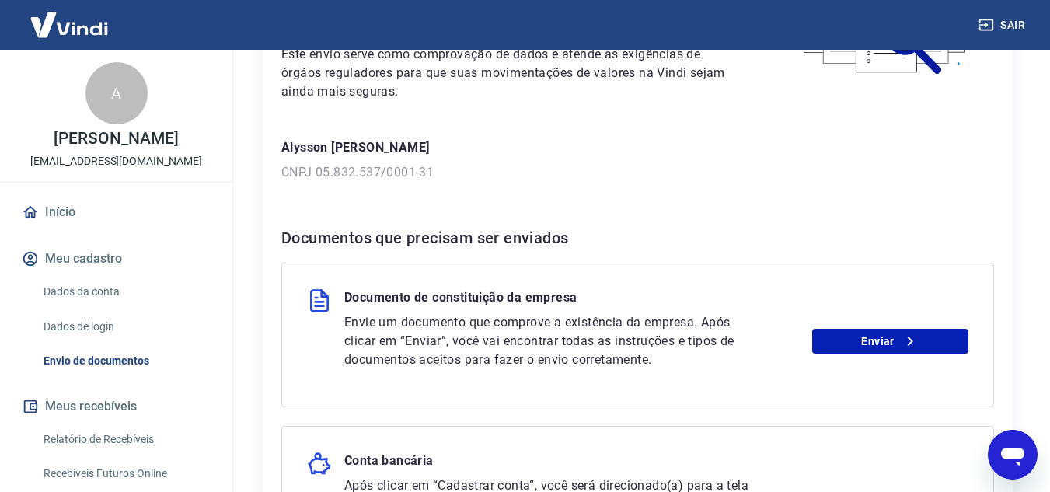
scroll to position [183, 0]
